Goal: Task Accomplishment & Management: Manage account settings

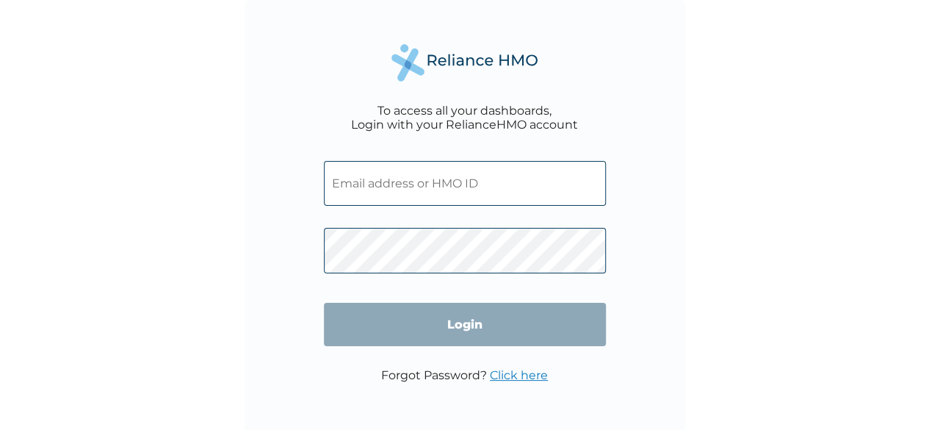
type input "DLO/10013/A"
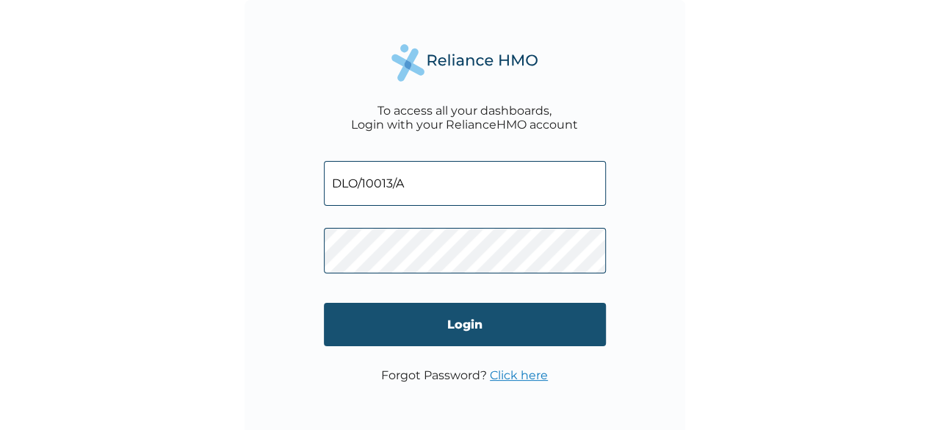
click at [438, 316] on input "Login" at bounding box center [465, 324] width 282 height 43
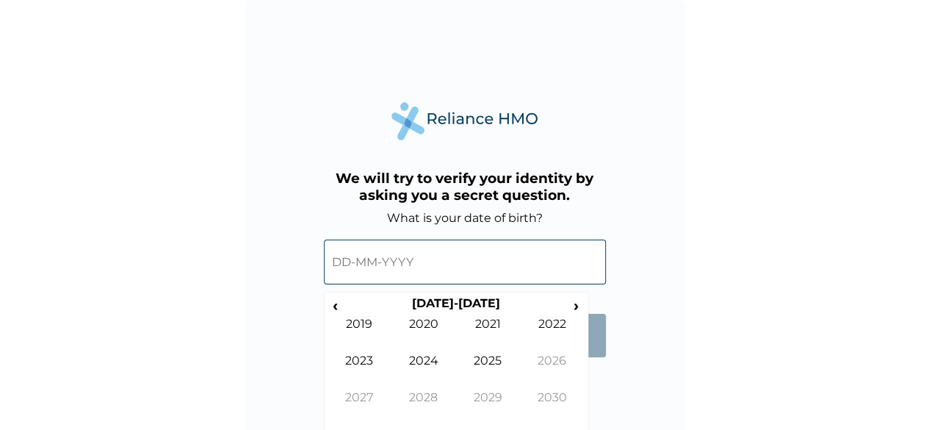
click at [352, 265] on input "text" at bounding box center [465, 262] width 282 height 45
click at [583, 300] on span "›" at bounding box center [577, 305] width 16 height 18
click at [336, 327] on td "2029" at bounding box center [360, 335] width 65 height 37
click at [335, 310] on span "‹" at bounding box center [335, 305] width 15 height 18
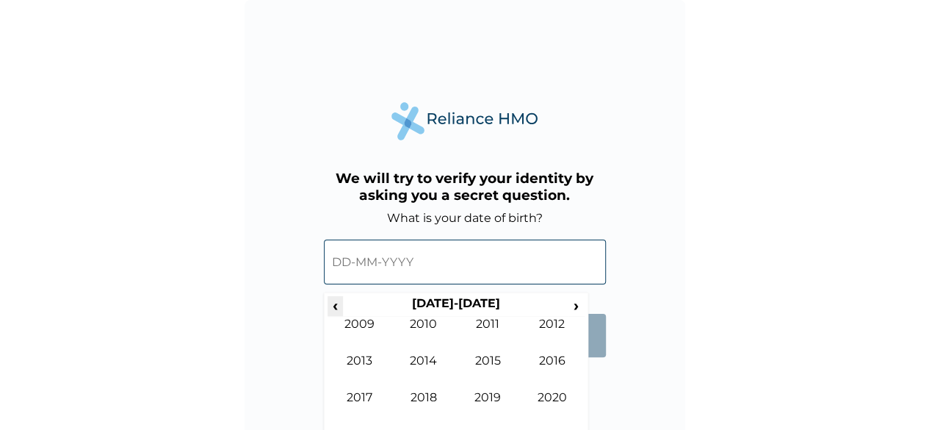
click at [335, 310] on span "‹" at bounding box center [335, 305] width 15 height 18
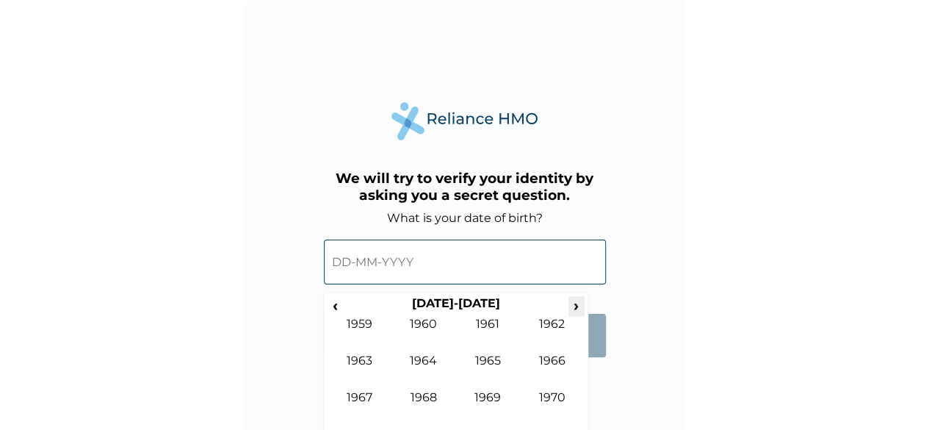
click at [574, 305] on span "›" at bounding box center [577, 305] width 16 height 18
click at [333, 302] on span "‹" at bounding box center [335, 305] width 15 height 18
click at [504, 338] on td "1981" at bounding box center [488, 335] width 65 height 37
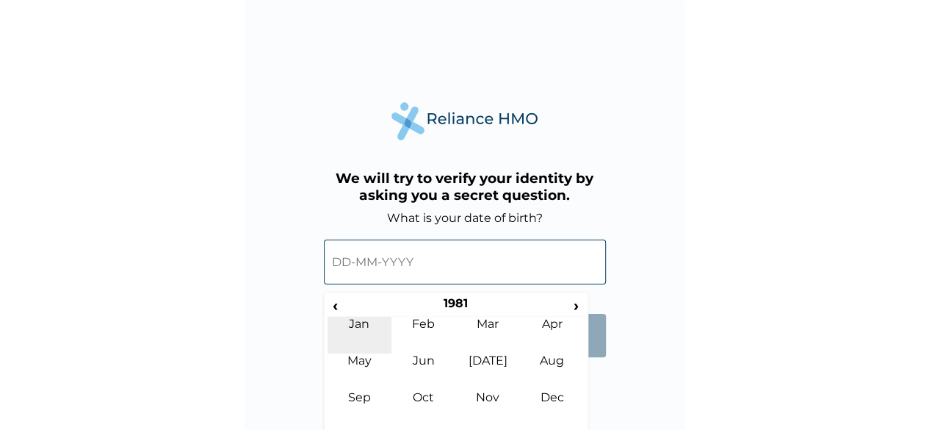
click at [361, 329] on td "Jan" at bounding box center [360, 335] width 65 height 37
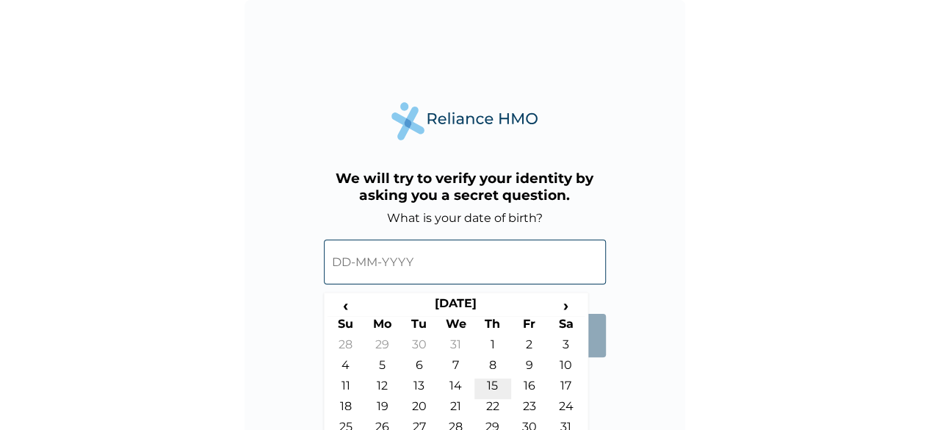
click at [505, 390] on td "15" at bounding box center [493, 388] width 37 height 21
type input "15-01-1981"
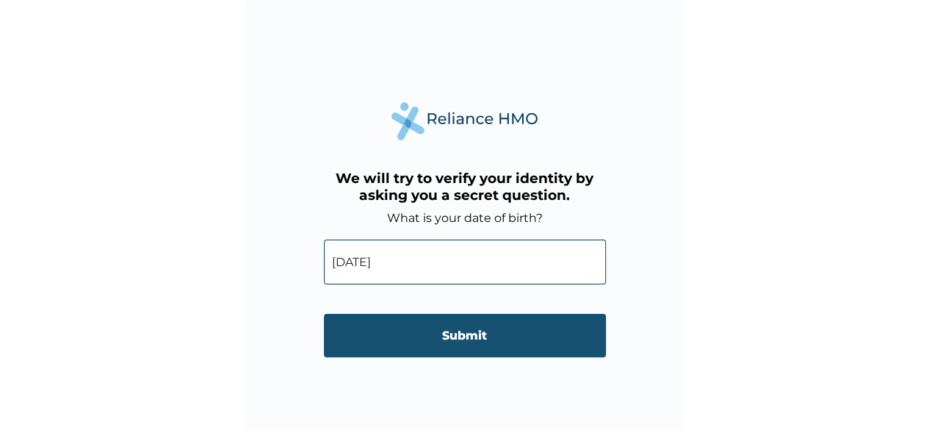
click at [511, 339] on input "Submit" at bounding box center [465, 335] width 282 height 43
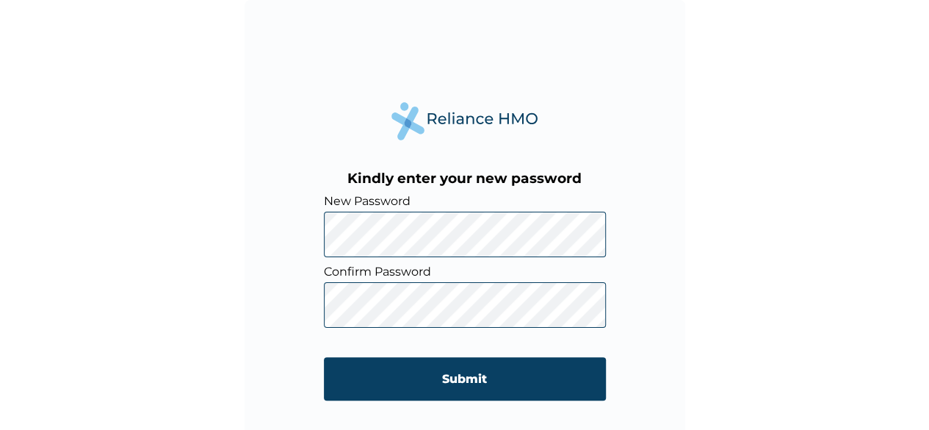
click input "Submit" at bounding box center [465, 378] width 282 height 43
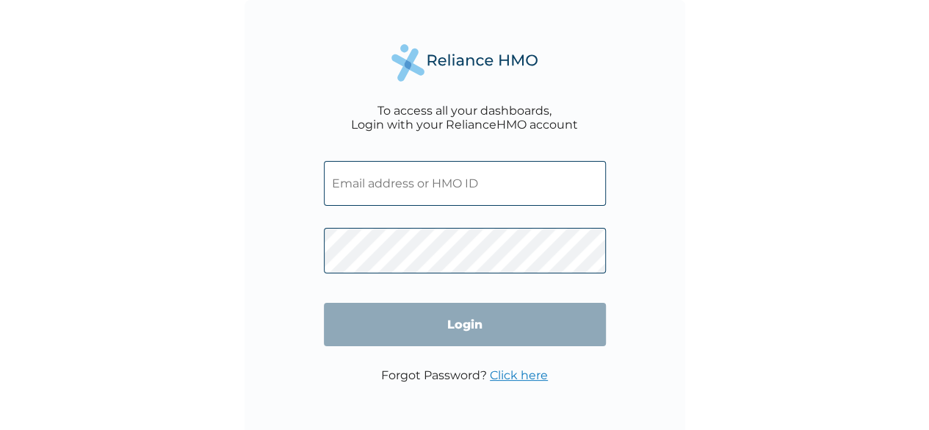
type input "DLO/10013/A"
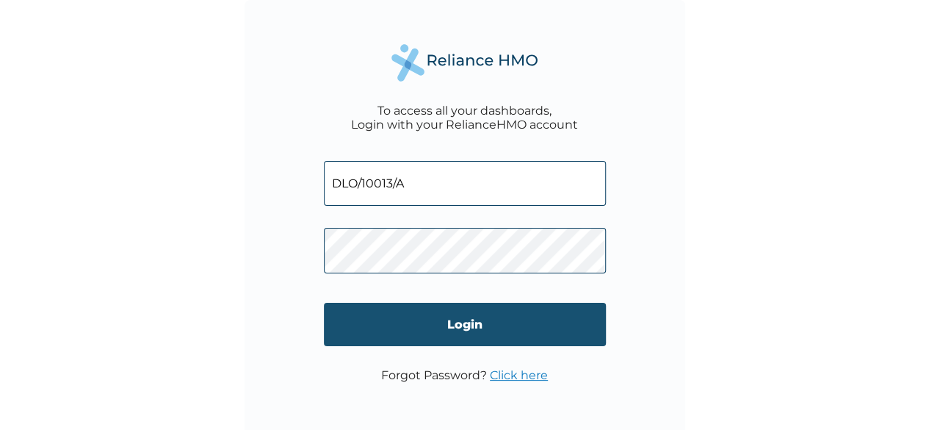
click at [510, 331] on input "Login" at bounding box center [465, 324] width 282 height 43
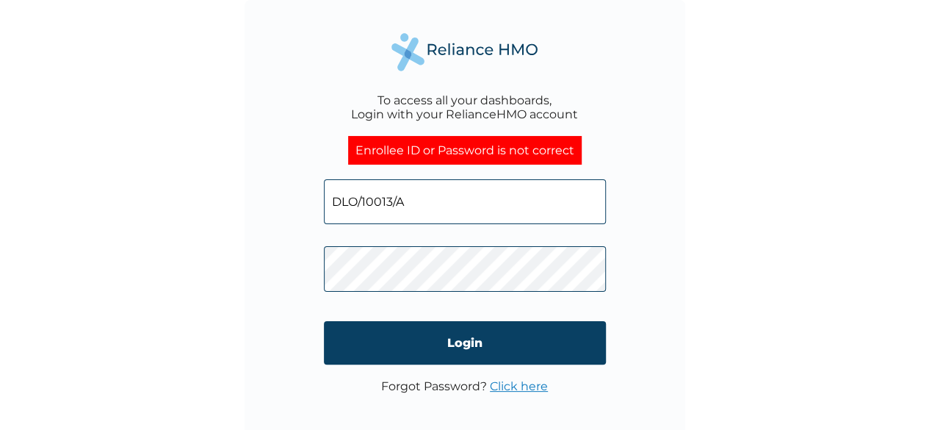
click at [284, 258] on div "To access all your dashboards, Login with your RelianceHMO account Enrollee ID …" at bounding box center [465, 220] width 441 height 441
click input "Login" at bounding box center [465, 342] width 282 height 43
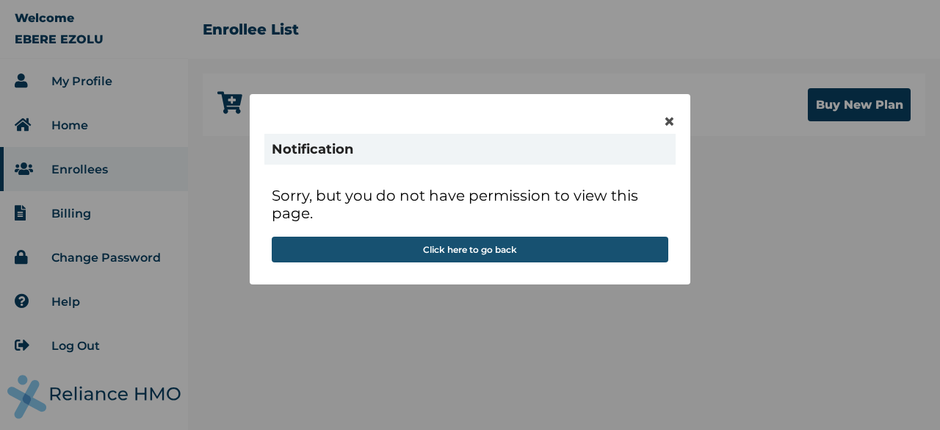
click at [436, 251] on button "Click here to go back" at bounding box center [470, 250] width 397 height 26
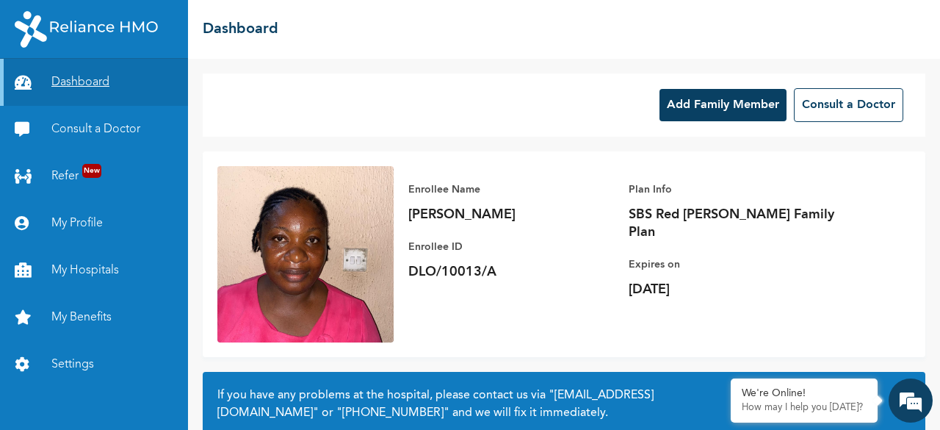
click at [65, 79] on link "Dashboard" at bounding box center [94, 82] width 188 height 47
